Goal: Task Accomplishment & Management: Complete application form

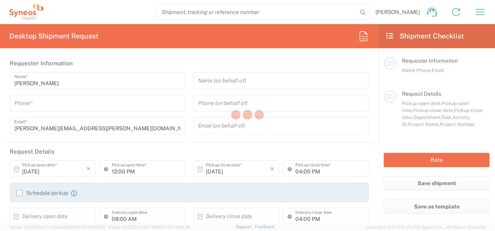
type input "[GEOGRAPHIC_DATA]"
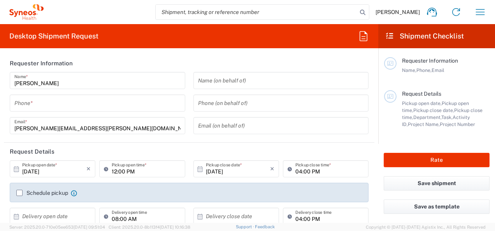
type input "8801"
type input "[GEOGRAPHIC_DATA]"
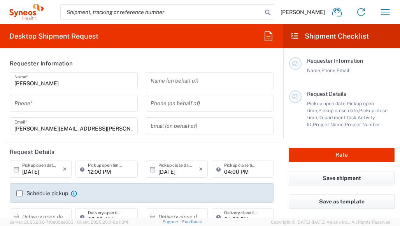
type input "Syneos Health UK Limited"
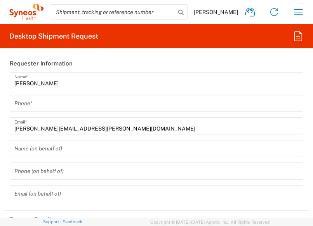
click at [28, 102] on input "tel" at bounding box center [156, 103] width 285 height 14
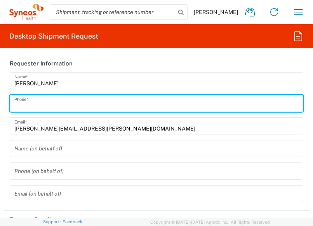
type input "07779257605"
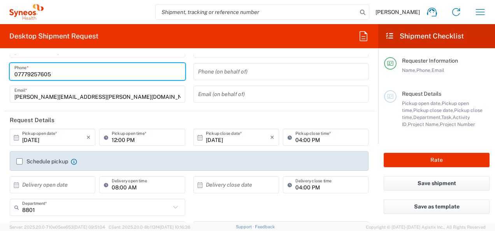
scroll to position [39, 0]
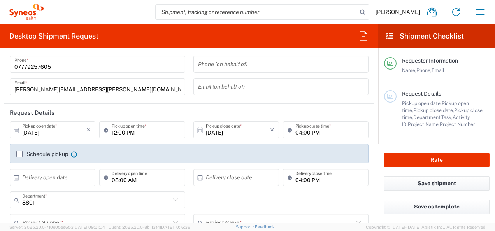
click at [16, 131] on icon at bounding box center [16, 130] width 7 height 7
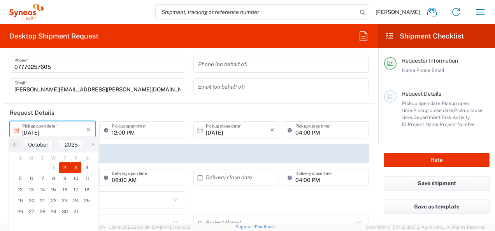
click at [77, 166] on span "3" at bounding box center [75, 167] width 11 height 11
type input "10/03/2025"
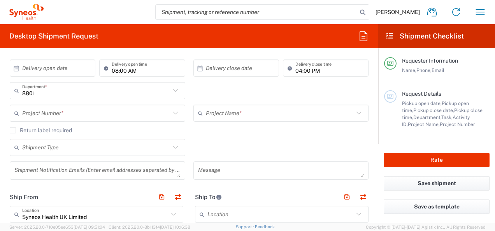
scroll to position [156, 0]
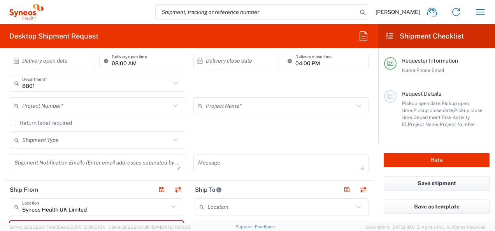
click at [173, 107] on icon at bounding box center [175, 106] width 10 height 10
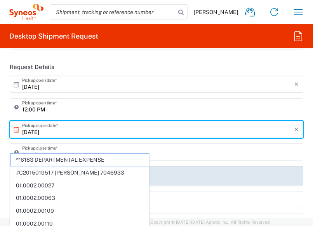
scroll to position [272, 0]
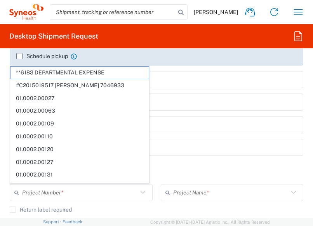
click at [19, 55] on label "Schedule pickup" at bounding box center [42, 56] width 52 height 6
click at [19, 56] on input "Schedule pickup" at bounding box center [19, 56] width 0 height 0
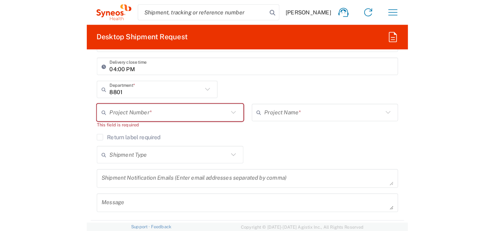
scroll to position [389, 0]
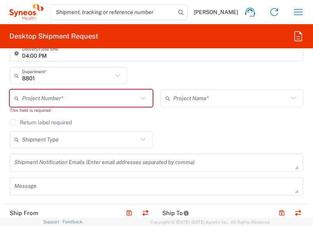
click at [140, 96] on icon at bounding box center [143, 98] width 10 height 10
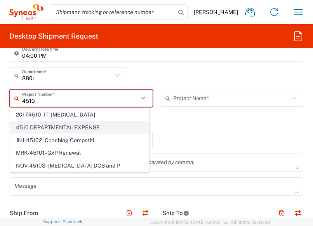
click at [76, 124] on span "4510 DEPARTMENTAL EXPENSE" at bounding box center [79, 127] width 138 height 12
type input "4510 DEPARTMENTAL EXPENSE"
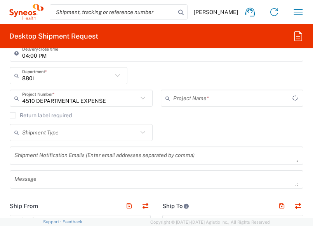
type input "4510 DEPARTMENTAL EXPENSE"
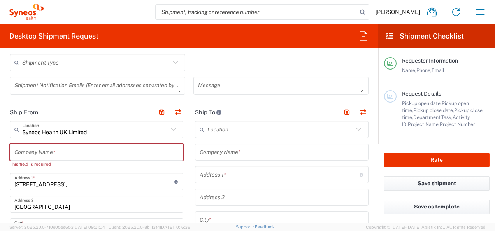
scroll to position [272, 0]
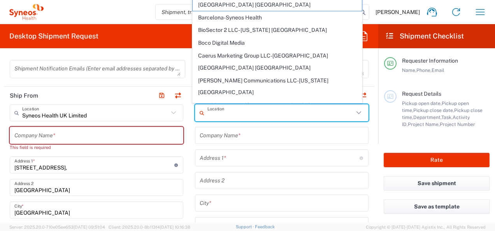
click at [236, 113] on input "text" at bounding box center [280, 113] width 146 height 14
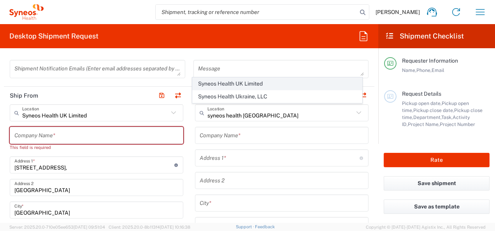
click at [255, 82] on span "Syneos Health UK Limited" at bounding box center [276, 84] width 169 height 12
type input "Syneos Health UK Limited"
type input "1 Pinehurst Road,"
type input "Farnborough Business Park"
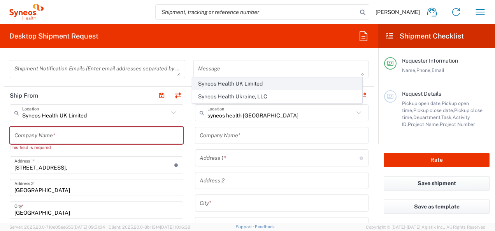
type input "Hampshire"
type input "United Kingdom"
type input "GU14 7BF"
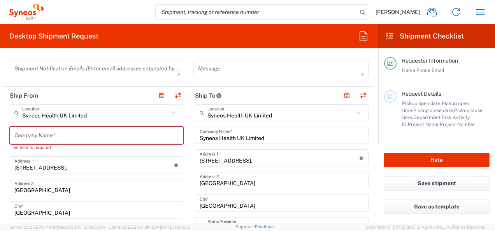
type input "England"
click at [171, 113] on icon at bounding box center [173, 113] width 10 height 10
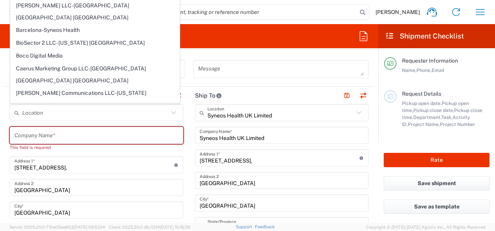
click at [171, 112] on icon at bounding box center [173, 113] width 10 height 10
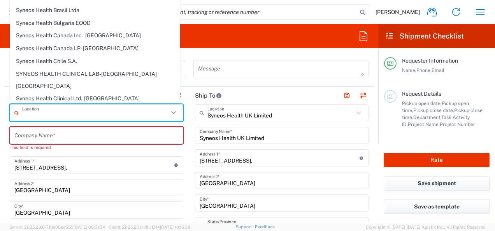
scroll to position [622, 0]
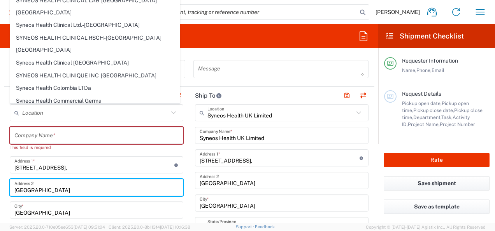
click at [98, 181] on input "Farnborough Business Park" at bounding box center [96, 188] width 164 height 14
type input "Syneos Health UK Limited"
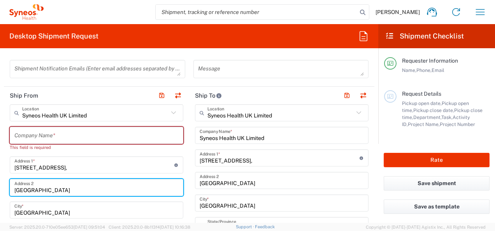
click at [105, 213] on input "Hampshire" at bounding box center [96, 210] width 164 height 14
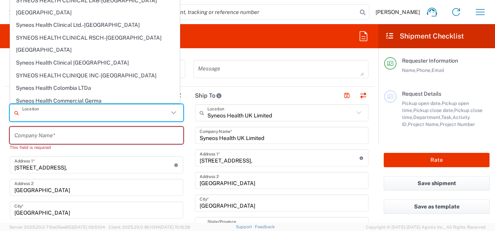
scroll to position [0, 0]
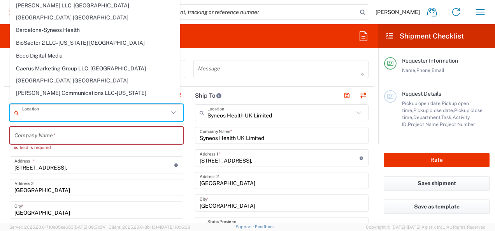
click at [42, 113] on input "text" at bounding box center [95, 113] width 146 height 14
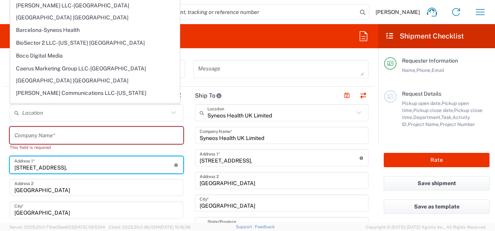
click at [133, 170] on input "1 Pinehurst Road," at bounding box center [94, 165] width 160 height 14
type input "Syneos Health UK Limited"
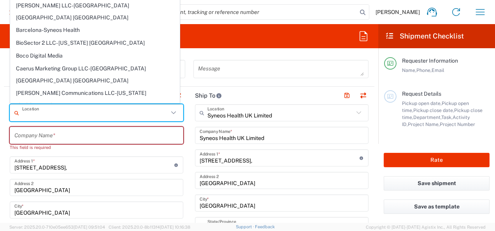
drag, startPoint x: 100, startPoint y: 113, endPoint x: 90, endPoint y: 114, distance: 9.7
click at [90, 114] on input "text" at bounding box center [95, 113] width 146 height 14
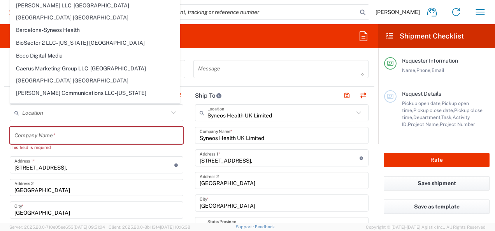
click at [170, 112] on icon at bounding box center [173, 113] width 10 height 10
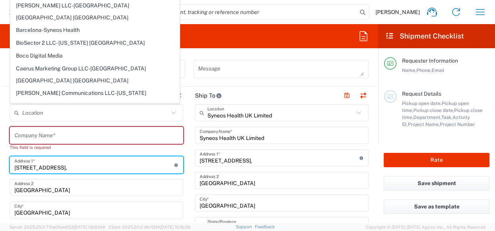
click at [126, 171] on input "1 Pinehurst Road," at bounding box center [94, 165] width 160 height 14
type input "Syneos Health UK Limited"
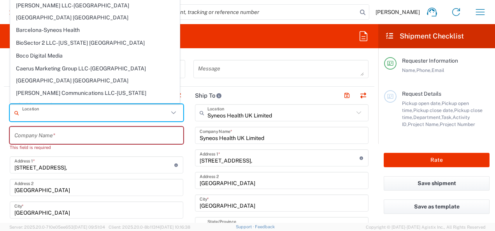
drag, startPoint x: 93, startPoint y: 115, endPoint x: 32, endPoint y: 116, distance: 61.1
click at [32, 116] on input "text" at bounding box center [95, 113] width 146 height 14
click at [110, 169] on input "1 Pinehurst Road," at bounding box center [94, 165] width 160 height 14
type input "Syneos Health UK Limited"
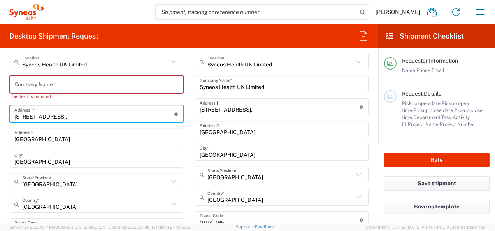
scroll to position [311, 0]
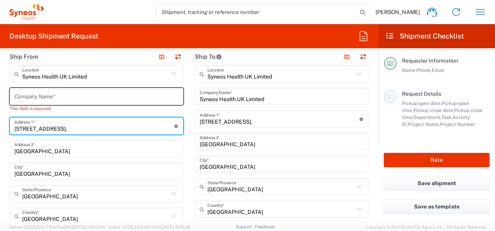
click at [64, 96] on input "text" at bounding box center [96, 97] width 164 height 14
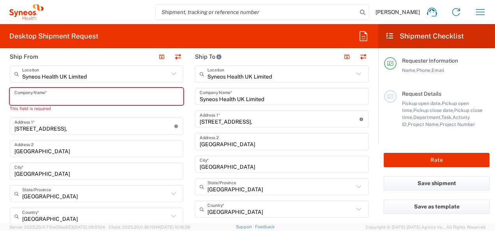
type input "S"
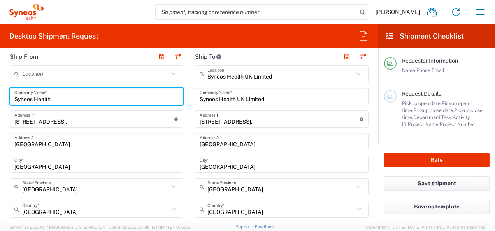
type input "Syneos Health"
click at [109, 142] on input "Farnborough Business Park" at bounding box center [96, 142] width 164 height 14
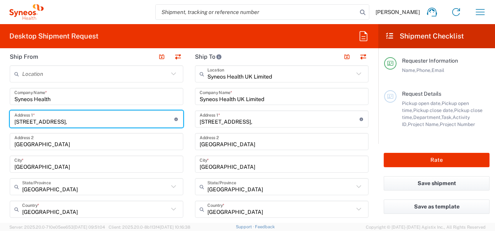
drag, startPoint x: 77, startPoint y: 120, endPoint x: 0, endPoint y: 121, distance: 77.0
click at [0, 121] on form "Requester Information Fiona Blurton Name * 07779257605 Phone * fiona.blurton@sy…" at bounding box center [189, 138] width 378 height 168
type input "47 Sandy Lane"
type input "fiona.blurton@syneoshealth.com"
type input "07779257605"
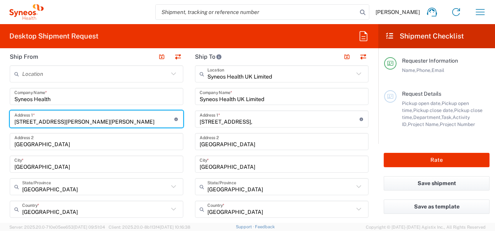
type input "47 Sandy Lane"
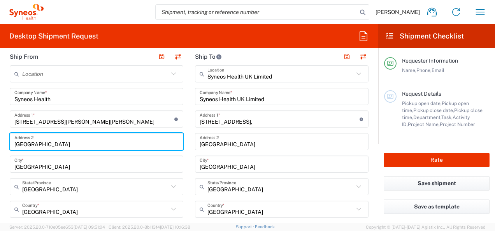
drag, startPoint x: 65, startPoint y: 144, endPoint x: -1, endPoint y: 145, distance: 65.3
click at [0, 145] on html "Fiona Blurton Home Shipment estimator Shipment tracking Desktop shipment reques…" at bounding box center [247, 115] width 495 height 231
type input "Romiley"
click at [26, 164] on input "Hampshire" at bounding box center [96, 164] width 164 height 14
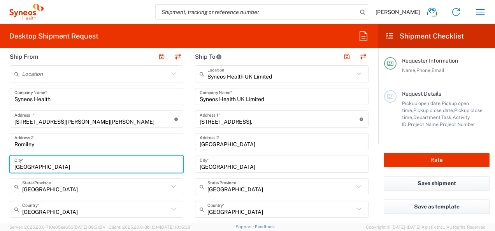
drag, startPoint x: 28, startPoint y: 167, endPoint x: 7, endPoint y: 166, distance: 20.6
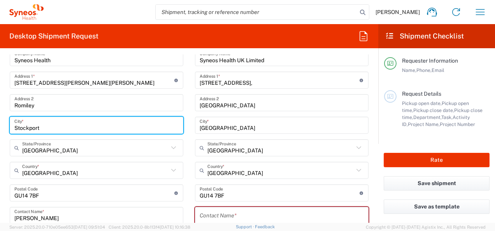
type input "Stockport"
click at [64, 153] on input "text" at bounding box center [95, 148] width 146 height 14
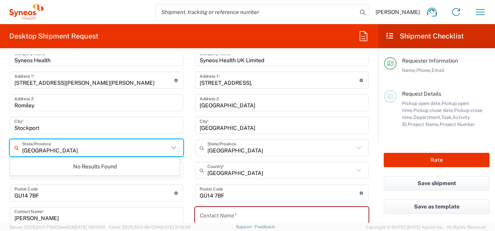
type input "Cheshire"
click at [146, 215] on input "Fiona Blurton" at bounding box center [96, 216] width 164 height 14
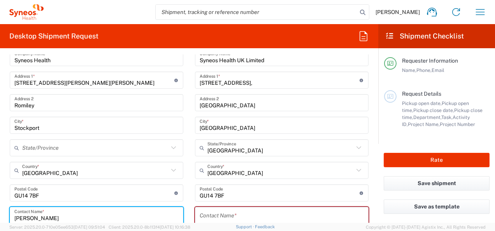
type input "England"
click at [86, 150] on input "England" at bounding box center [95, 148] width 146 height 14
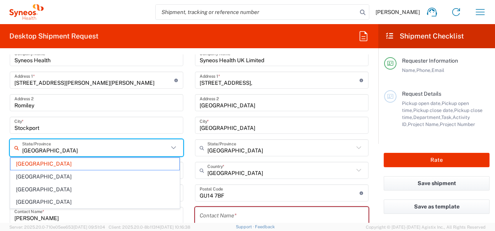
click at [33, 151] on input "England" at bounding box center [95, 148] width 146 height 14
click at [264, 195] on input "undefined" at bounding box center [279, 193] width 160 height 14
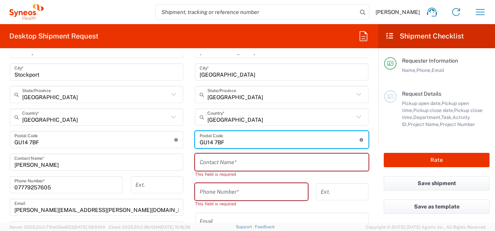
scroll to position [428, 0]
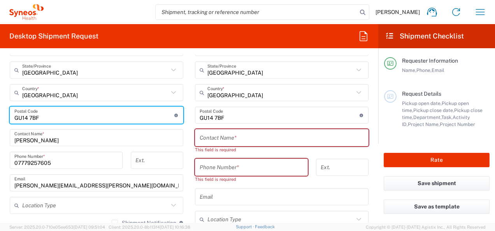
drag, startPoint x: 42, startPoint y: 117, endPoint x: -2, endPoint y: 117, distance: 43.5
click at [0, 117] on html "Fiona Blurton Home Shipment estimator Shipment tracking Desktop shipment reques…" at bounding box center [247, 115] width 495 height 231
type input "SK6 4NH"
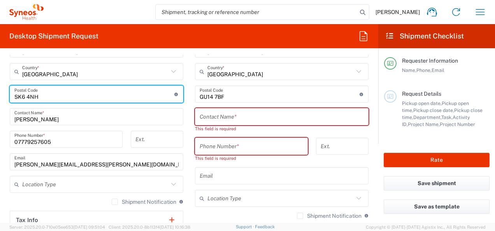
scroll to position [467, 0]
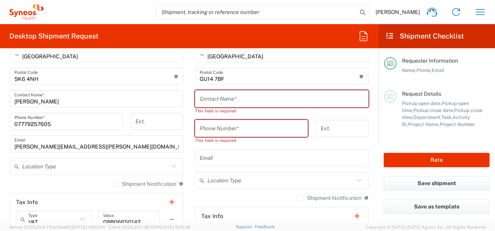
click at [171, 167] on icon at bounding box center [173, 166] width 10 height 10
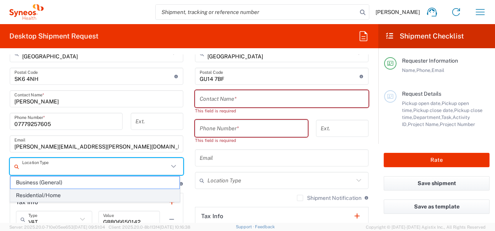
click at [41, 196] on span "Residential/Home" at bounding box center [94, 195] width 169 height 12
type input "Residential/Home"
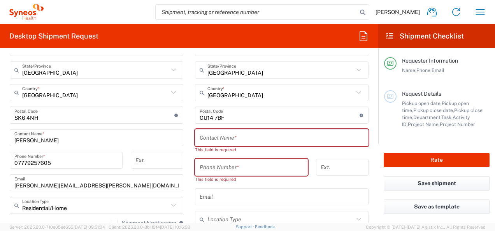
scroll to position [428, 0]
click at [207, 135] on input "text" at bounding box center [281, 138] width 164 height 14
click at [199, 140] on input "text" at bounding box center [281, 138] width 164 height 14
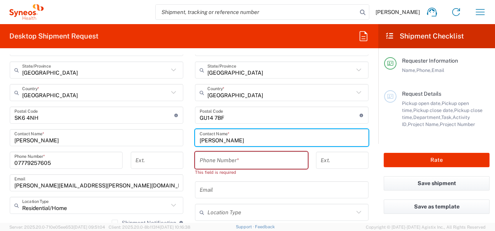
type input "Ross Farr"
click at [240, 161] on input "tel" at bounding box center [250, 161] width 103 height 14
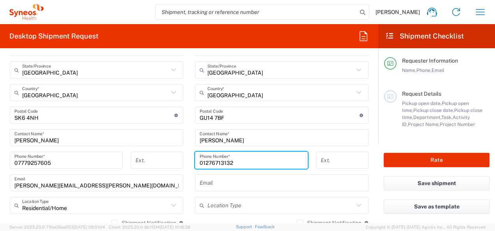
type input "01276713132"
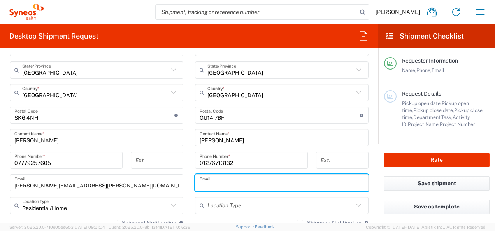
click at [220, 183] on input "text" at bounding box center [281, 183] width 164 height 14
type input "ross.farr@syneoshealth.com"
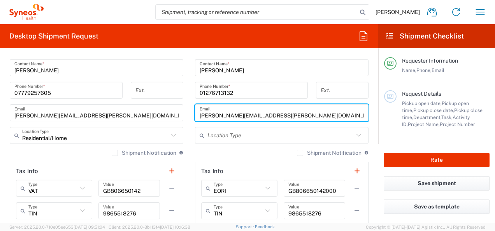
scroll to position [505, 0]
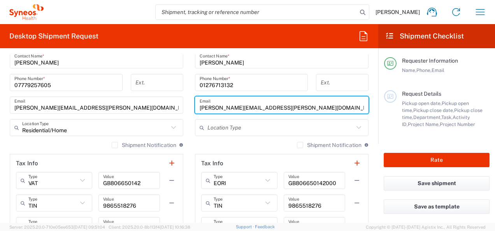
click at [256, 126] on input "text" at bounding box center [280, 128] width 146 height 14
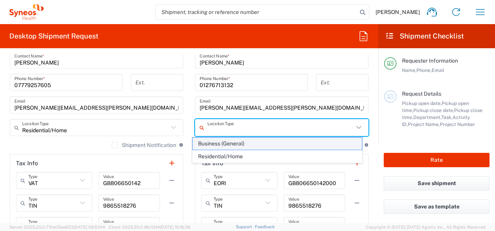
click at [232, 141] on span "Business (General)" at bounding box center [276, 144] width 169 height 12
type input "Business (General)"
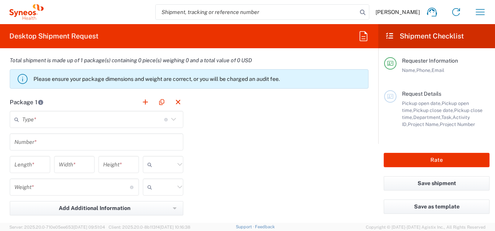
scroll to position [700, 0]
click at [171, 118] on icon at bounding box center [173, 118] width 5 height 3
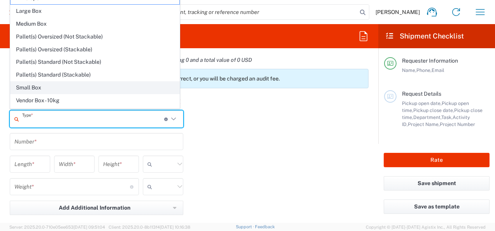
click at [47, 89] on span "Small Box" at bounding box center [94, 88] width 169 height 12
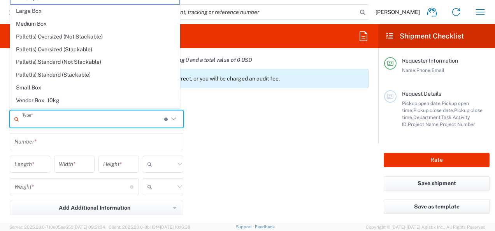
type input "Small Box"
type input "12.25"
type input "11"
type input "1.5"
type input "in"
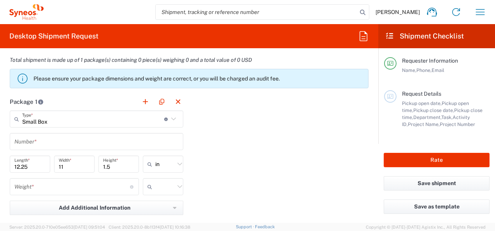
click at [121, 145] on input "text" at bounding box center [96, 142] width 164 height 14
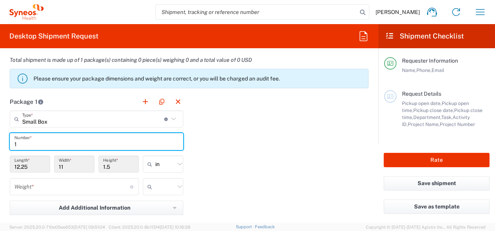
type input "1"
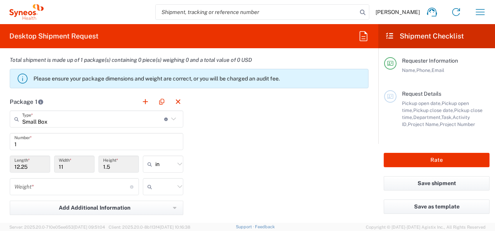
click at [34, 162] on input "12.25" at bounding box center [29, 164] width 31 height 14
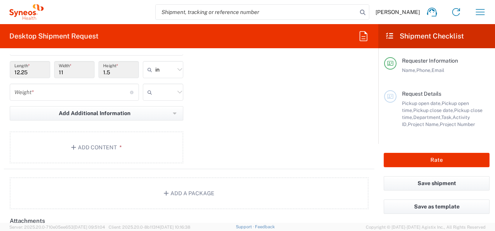
scroll to position [778, 0]
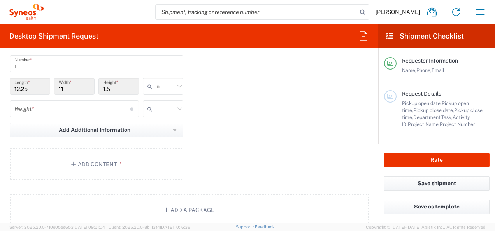
click at [93, 112] on input "number" at bounding box center [71, 109] width 115 height 14
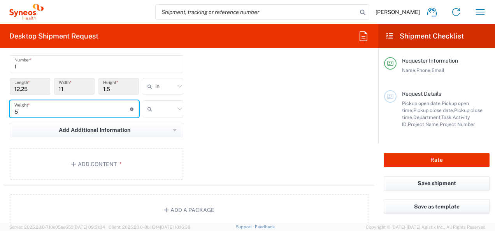
type input "5"
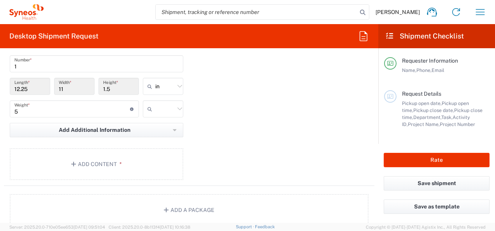
click at [177, 107] on icon at bounding box center [180, 109] width 10 height 10
click at [170, 124] on span "kgs" at bounding box center [160, 124] width 38 height 12
type input "kgs"
click at [104, 161] on button "Add Content *" at bounding box center [96, 164] width 173 height 32
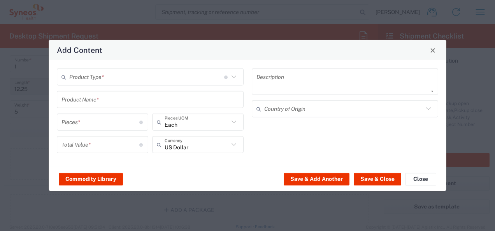
click at [232, 78] on icon at bounding box center [234, 77] width 10 height 10
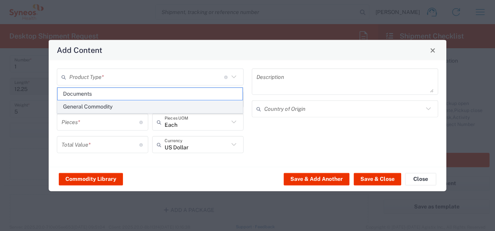
click at [113, 104] on span "General Commodity" at bounding box center [150, 107] width 185 height 12
type input "General Commodity"
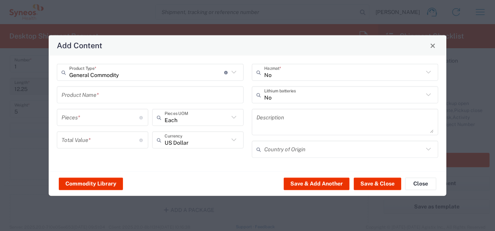
click at [114, 98] on input "text" at bounding box center [149, 95] width 177 height 14
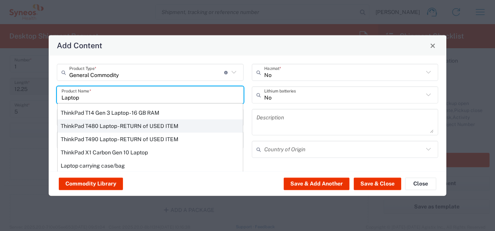
scroll to position [131, 0]
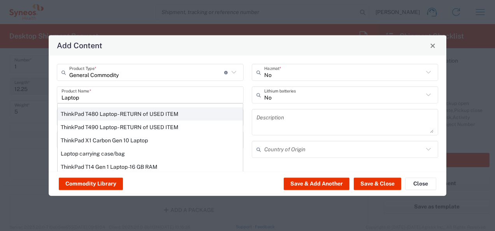
click at [132, 108] on div "ThinkPad T480 Laptop - RETURN of USED ITEM" at bounding box center [150, 113] width 185 height 13
type input "ThinkPad T480 Laptop - RETURN of USED ITEM"
type input "1"
type input "200"
type textarea "Intel Core i5 - 8GB Memory - 500GB Hard Drive"
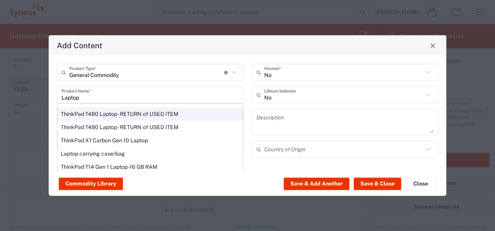
type input "China"
type input "Yes"
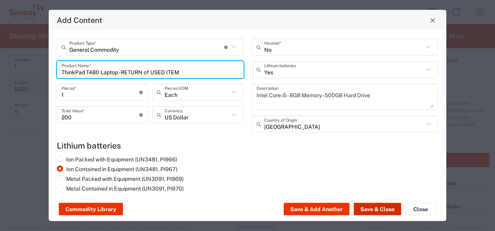
click at [375, 207] on button "Save & Close" at bounding box center [376, 209] width 47 height 12
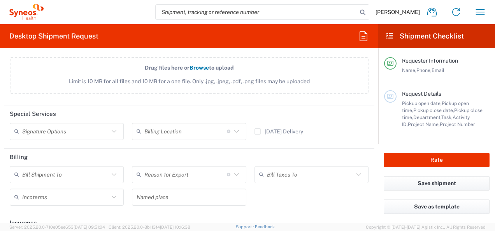
scroll to position [1051, 0]
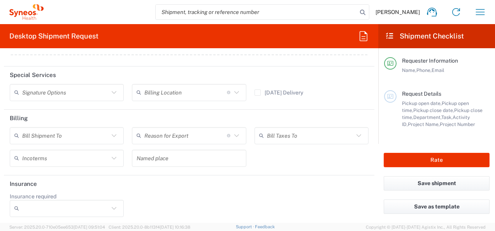
click at [112, 204] on icon at bounding box center [114, 208] width 10 height 10
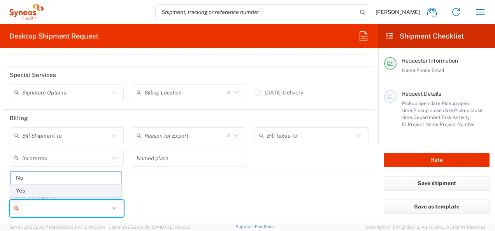
click at [19, 191] on span "Yes" at bounding box center [65, 191] width 110 height 12
type input "Yes"
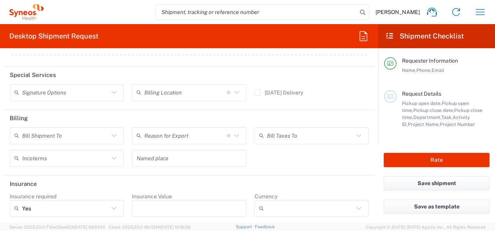
click at [170, 210] on input "Insurance Value" at bounding box center [188, 208] width 105 height 12
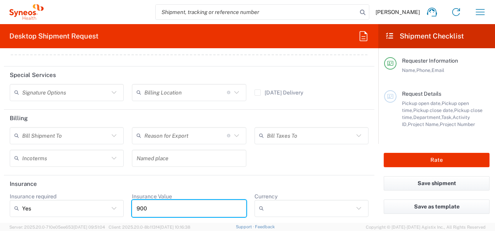
type input "900"
click at [280, 207] on input "Currency" at bounding box center [310, 208] width 87 height 12
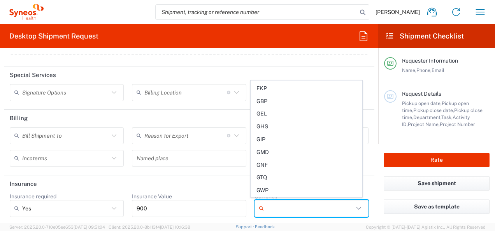
scroll to position [605, 0]
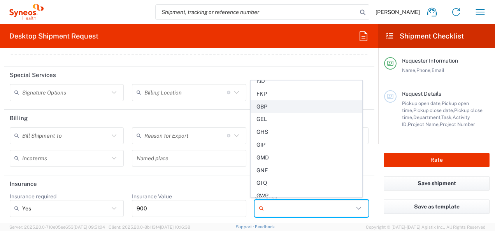
click at [267, 101] on span "GBP" at bounding box center [306, 107] width 110 height 12
type input "GBP"
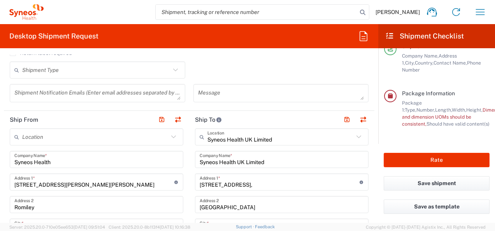
scroll to position [0, 0]
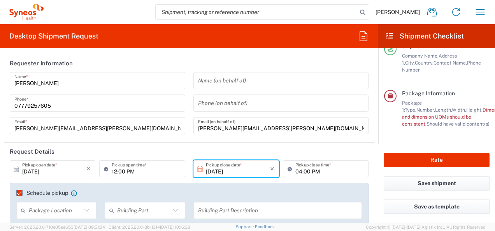
click at [330, 171] on input "04:00 PM" at bounding box center [329, 169] width 68 height 14
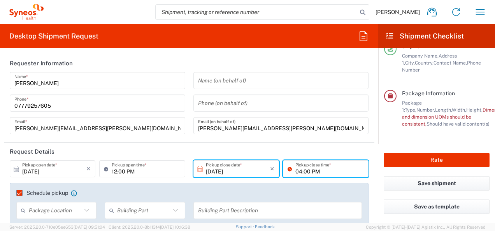
click at [339, 126] on input "fiona.blurton@syneoshealth.com" at bounding box center [281, 126] width 166 height 14
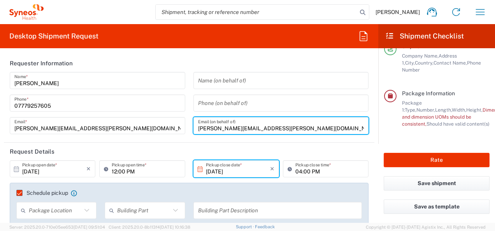
click at [371, 196] on form "Requester Information Fiona Blurton Name * 07779257605 Phone * fiona.blurton@sy…" at bounding box center [189, 138] width 378 height 168
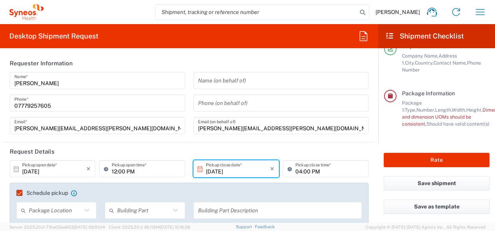
click at [143, 174] on input "12:00 PM" at bounding box center [146, 169] width 68 height 14
click at [222, 174] on input "10/03/2025" at bounding box center [238, 169] width 64 height 14
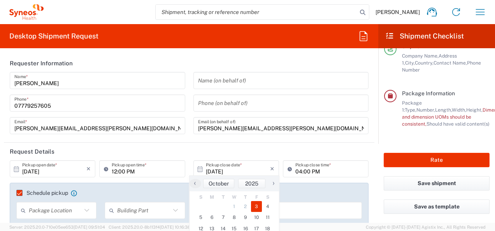
click at [256, 208] on span "3" at bounding box center [256, 206] width 11 height 11
click at [267, 149] on header "Request Details" at bounding box center [189, 151] width 370 height 17
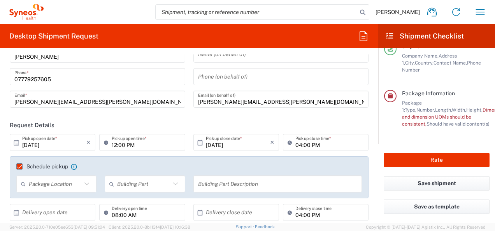
scroll to position [39, 0]
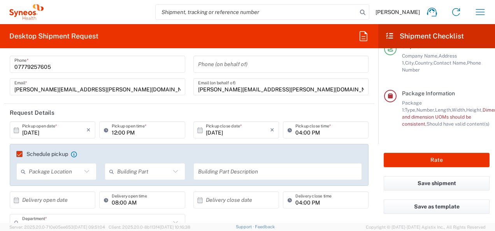
click at [87, 171] on icon at bounding box center [87, 171] width 10 height 10
click at [28, 189] on span "Front" at bounding box center [55, 188] width 77 height 12
type input "Front"
click at [172, 173] on icon at bounding box center [175, 171] width 10 height 10
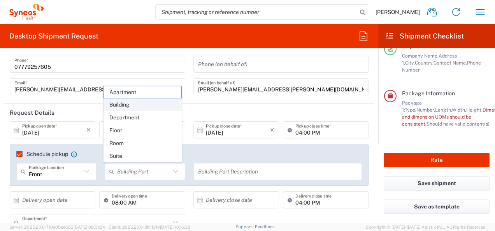
click at [122, 108] on span "Building" at bounding box center [142, 105] width 77 height 12
type input "Building"
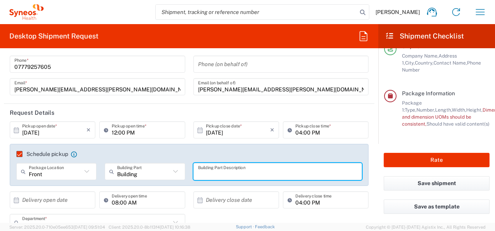
click at [281, 172] on input "text" at bounding box center [277, 172] width 159 height 14
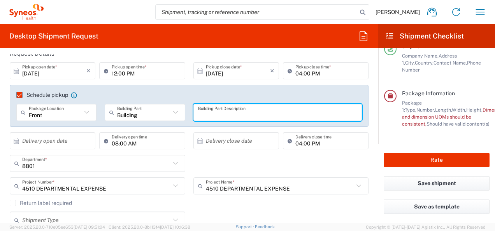
scroll to position [117, 0]
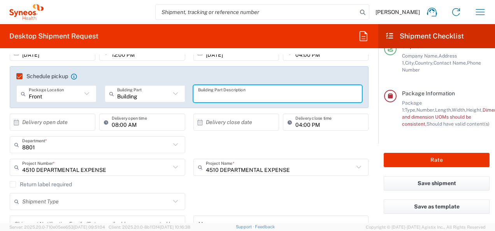
click at [36, 121] on input "text" at bounding box center [54, 122] width 64 height 14
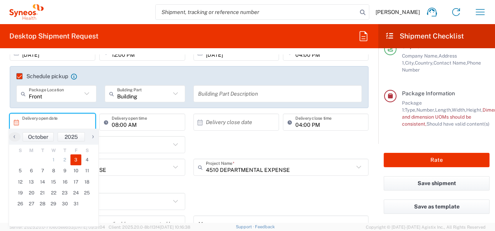
click at [75, 159] on span "3" at bounding box center [75, 159] width 11 height 11
type input "10/03/2025"
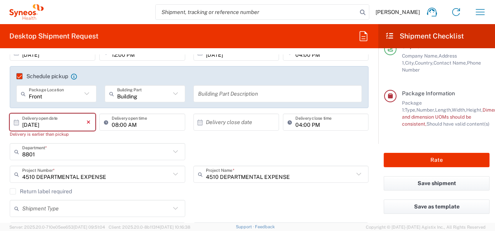
click at [86, 123] on icon "×" at bounding box center [88, 122] width 4 height 12
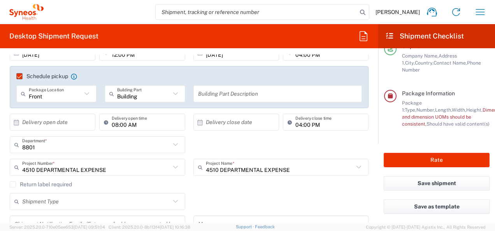
click at [137, 152] on div "8801 Department *" at bounding box center [97, 144] width 175 height 17
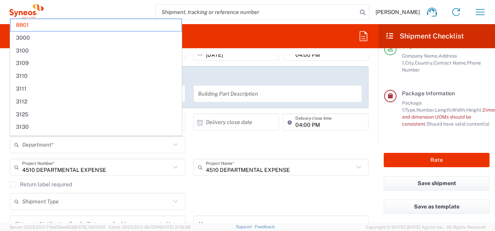
click at [219, 149] on div "Department * 8801 3000 3100 3109 3110 3111 3112 3125 3130 3135 3136 3150 3155 3…" at bounding box center [189, 147] width 367 height 23
type input "8801"
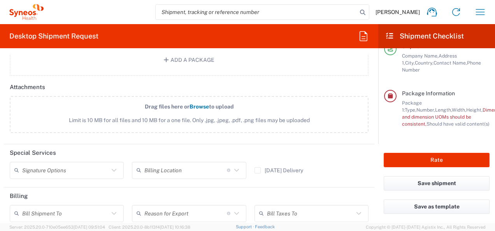
scroll to position [1012, 0]
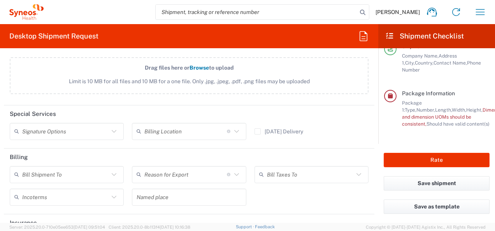
click at [113, 174] on icon at bounding box center [114, 175] width 10 height 10
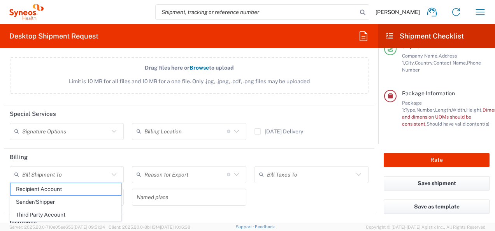
click at [338, 149] on header "Billing" at bounding box center [189, 157] width 370 height 17
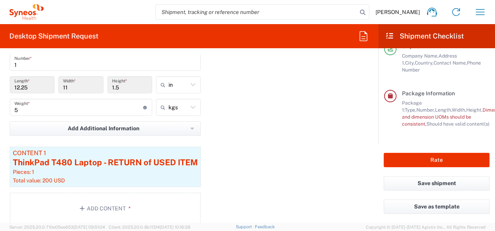
scroll to position [701, 0]
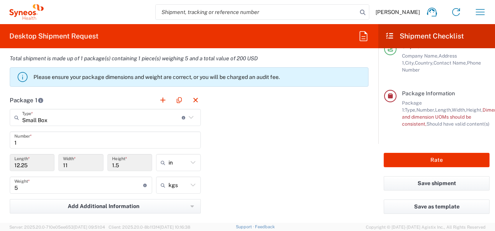
click at [191, 184] on icon at bounding box center [193, 185] width 5 height 3
type input "kgs"
click at [177, 213] on span "lbs" at bounding box center [177, 213] width 43 height 12
type input "11.02"
type input "lbs"
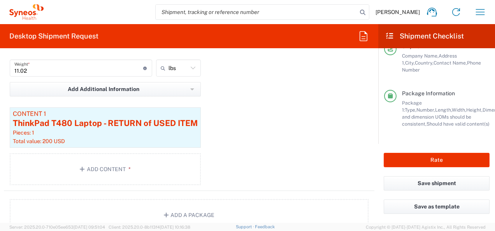
scroll to position [818, 0]
click at [200, 212] on button "Add a Package" at bounding box center [189, 215] width 358 height 32
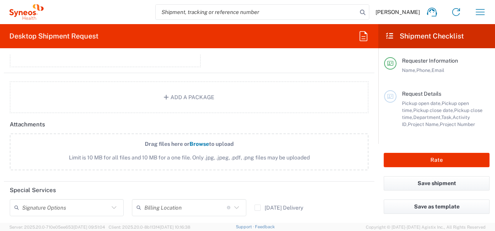
scroll to position [896, 0]
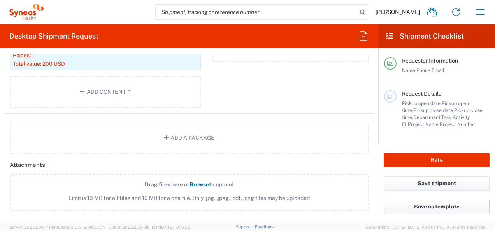
click at [441, 208] on button "Save as template" at bounding box center [436, 206] width 106 height 14
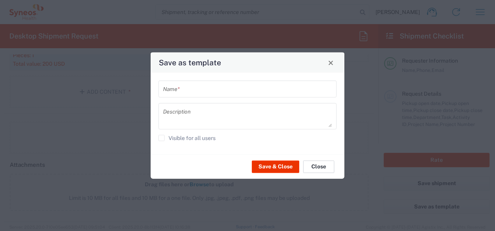
click at [320, 165] on button "Close" at bounding box center [318, 166] width 31 height 12
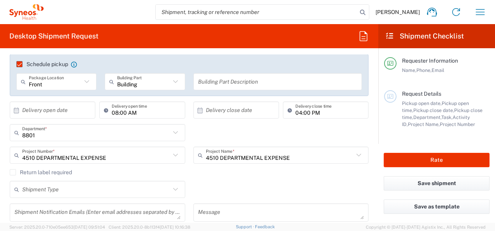
scroll to position [117, 0]
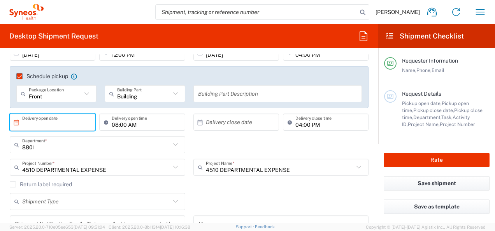
click at [58, 124] on input "text" at bounding box center [54, 122] width 64 height 14
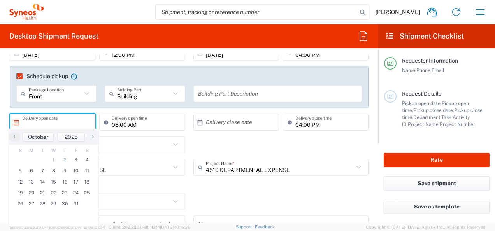
click at [262, 149] on div "8801 Department * 8801 3000 3100 3109 3110 3111 3112 3125 3130 3135 3136 3150 3…" at bounding box center [189, 147] width 367 height 23
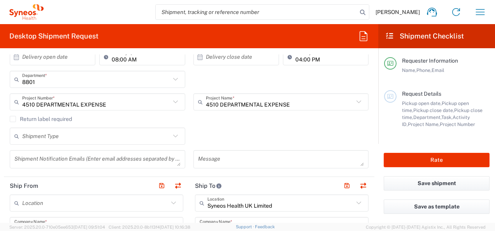
scroll to position [194, 0]
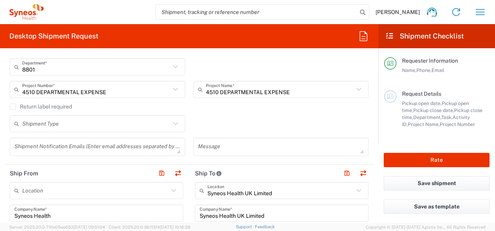
click at [173, 124] on icon at bounding box center [175, 123] width 5 height 3
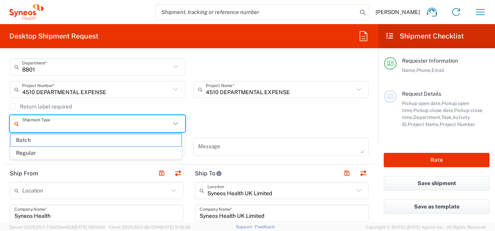
click at [219, 124] on div "Shipment Type Batch Regular" at bounding box center [189, 126] width 367 height 23
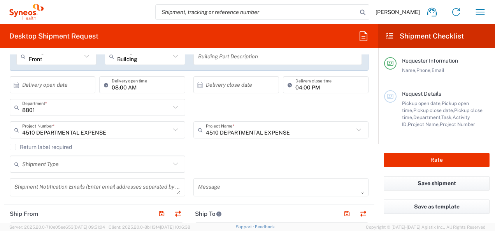
scroll to position [156, 0]
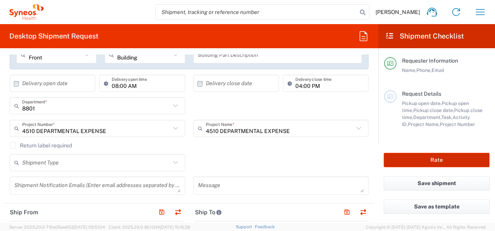
click at [438, 161] on button "Rate" at bounding box center [436, 160] width 106 height 14
type input "4510 DEPARTMENTAL EXPENSE"
click at [438, 161] on button "Rate" at bounding box center [436, 160] width 106 height 14
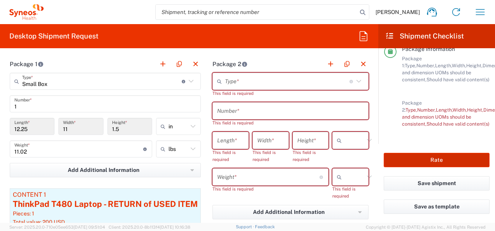
scroll to position [739, 0]
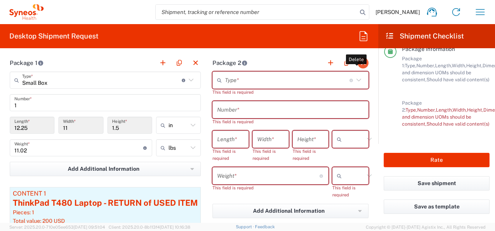
click at [357, 62] on button "button" at bounding box center [362, 63] width 11 height 11
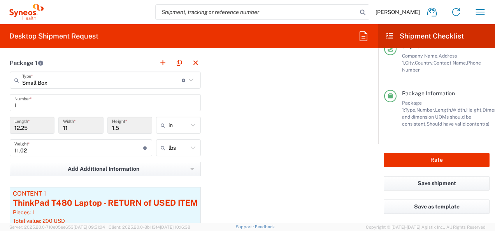
scroll to position [155, 0]
click at [446, 161] on button "Rate" at bounding box center [436, 160] width 106 height 14
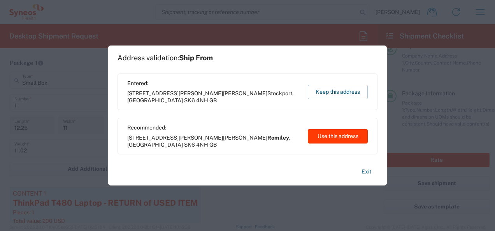
click at [330, 136] on button "Use this address" at bounding box center [338, 136] width 60 height 14
type input "Romiley"
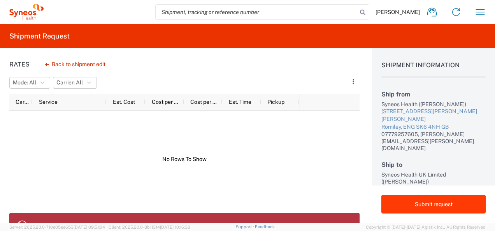
click at [431, 205] on button "Submit request" at bounding box center [433, 204] width 104 height 19
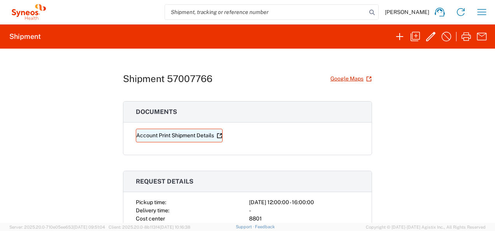
click at [178, 136] on link "Account Print Shipment Details" at bounding box center [179, 136] width 87 height 14
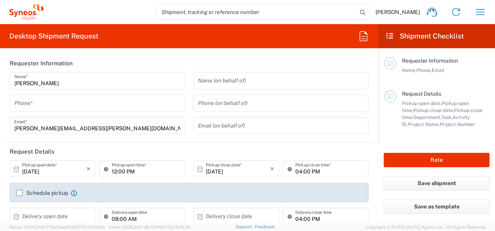
type input "England"
type input "8801"
type input "[GEOGRAPHIC_DATA]"
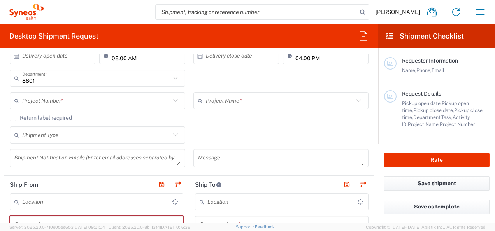
scroll to position [233, 0]
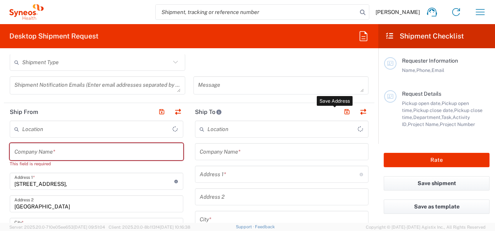
type input "Syneos Health UK Limited"
click at [31, 152] on input "text" at bounding box center [96, 152] width 164 height 14
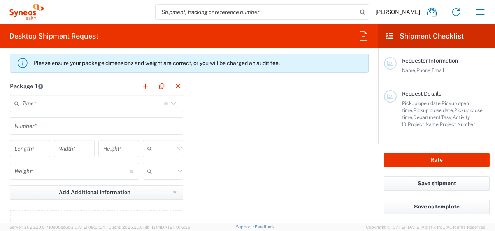
scroll to position [778, 0]
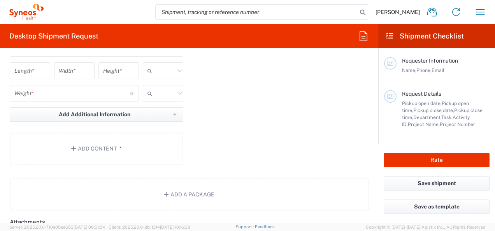
type input "Syneos Health"
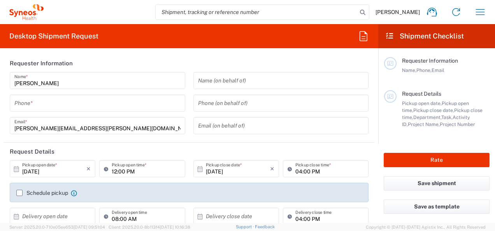
type input "[GEOGRAPHIC_DATA]"
type input "Syneos Health UK Limited"
type input "8801"
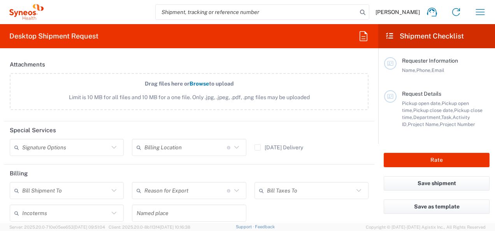
scroll to position [997, 0]
